Goal: Information Seeking & Learning: Learn about a topic

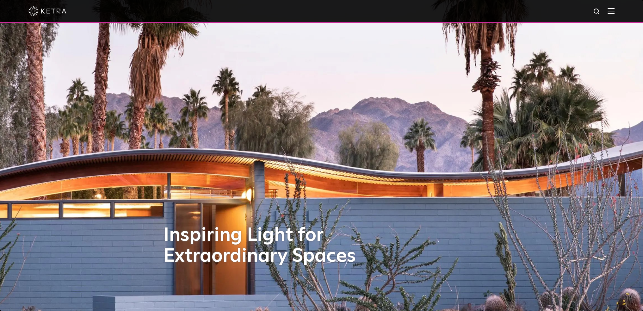
click at [614, 10] on img at bounding box center [611, 11] width 7 height 6
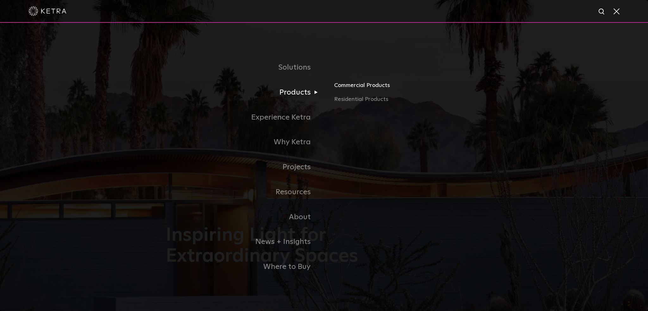
click at [376, 85] on link "Commercial Products" at bounding box center [408, 88] width 148 height 14
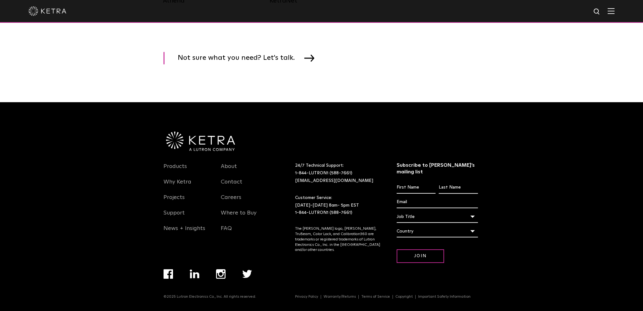
scroll to position [851, 0]
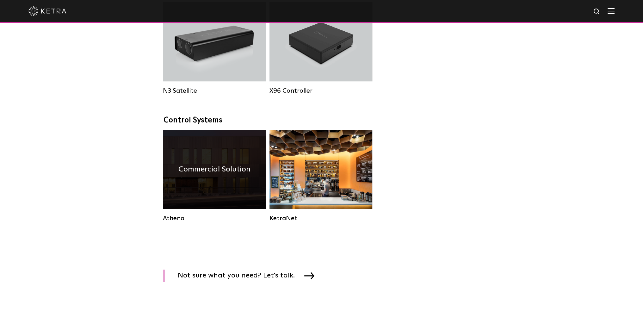
click at [227, 194] on div "Commercial Solution" at bounding box center [214, 169] width 103 height 79
